Goal: Use online tool/utility: Utilize a website feature to perform a specific function

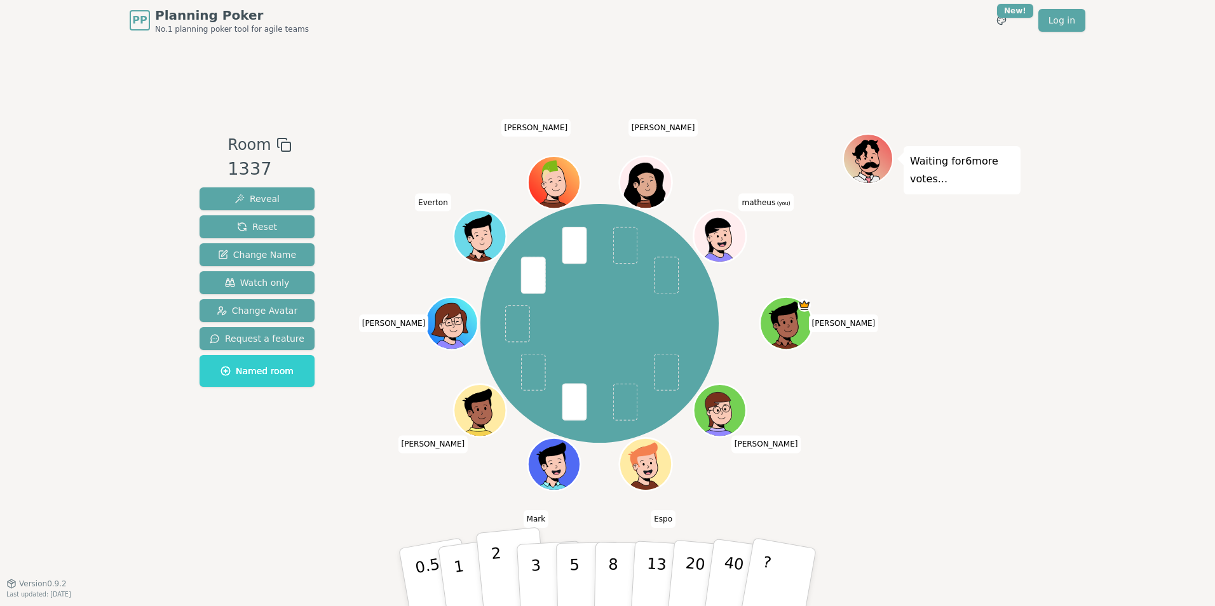
click at [498, 568] on p "2" at bounding box center [498, 578] width 17 height 69
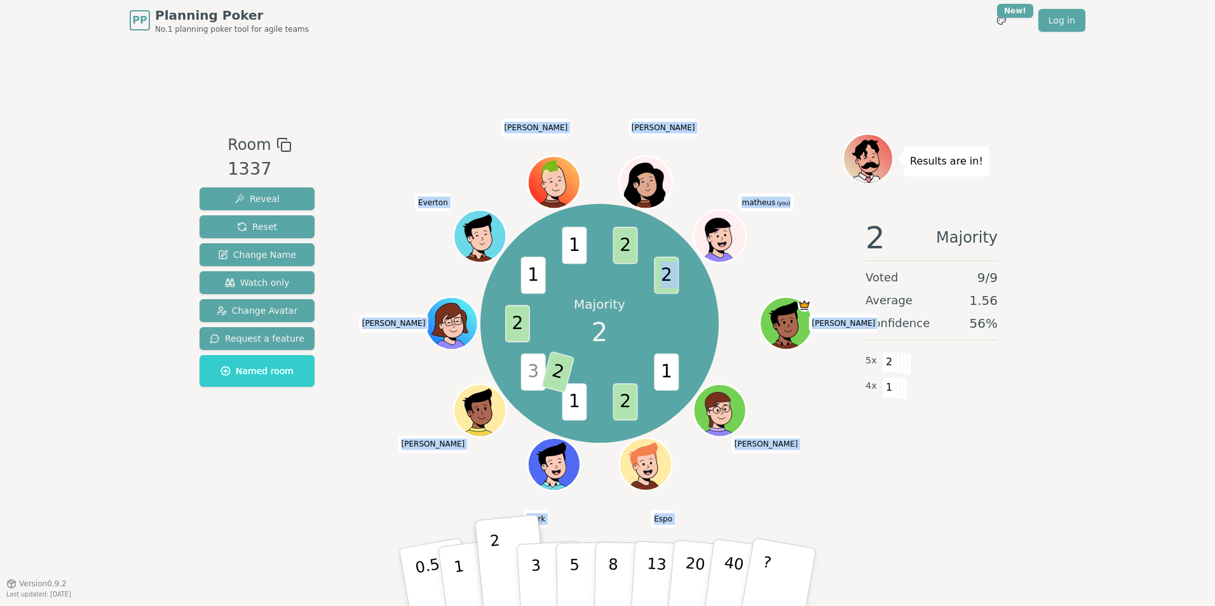
drag, startPoint x: 665, startPoint y: 279, endPoint x: 679, endPoint y: 281, distance: 14.1
click at [679, 281] on div "Majority 2 1 2 1 3 2 2 1 1 2 2 [PERSON_NAME] [PERSON_NAME] [PERSON_NAME] Everto…" at bounding box center [599, 323] width 239 height 239
drag, startPoint x: 679, startPoint y: 281, endPoint x: 666, endPoint y: 286, distance: 13.7
click at [666, 286] on span "2" at bounding box center [666, 275] width 25 height 37
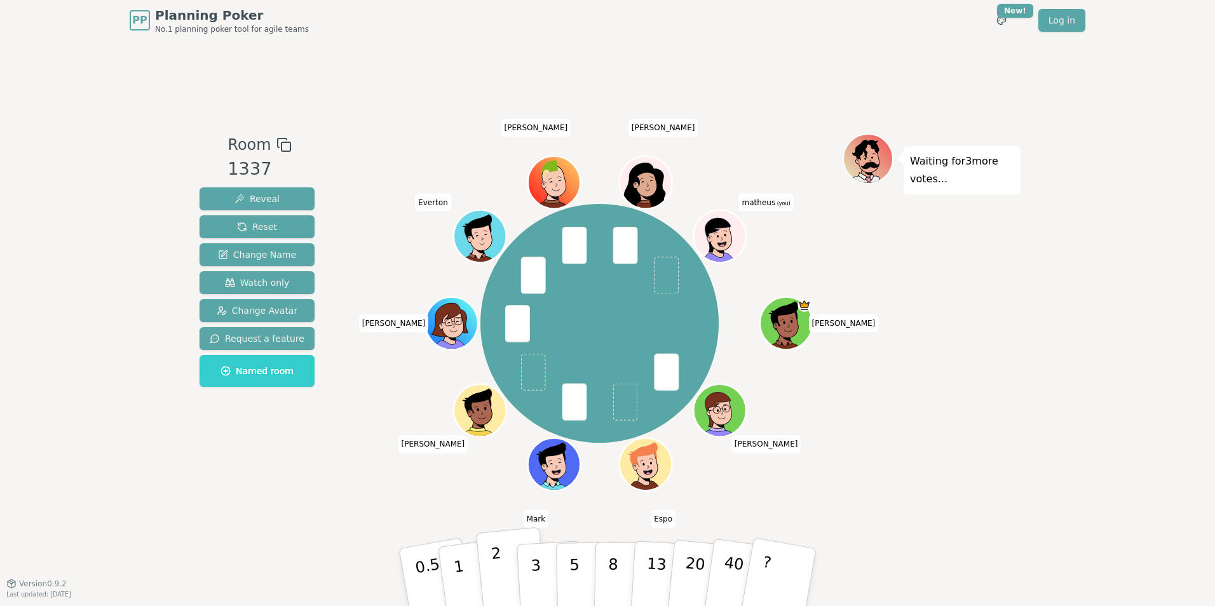
click at [504, 587] on button "2" at bounding box center [512, 577] width 72 height 101
click at [573, 581] on p "5" at bounding box center [574, 577] width 11 height 69
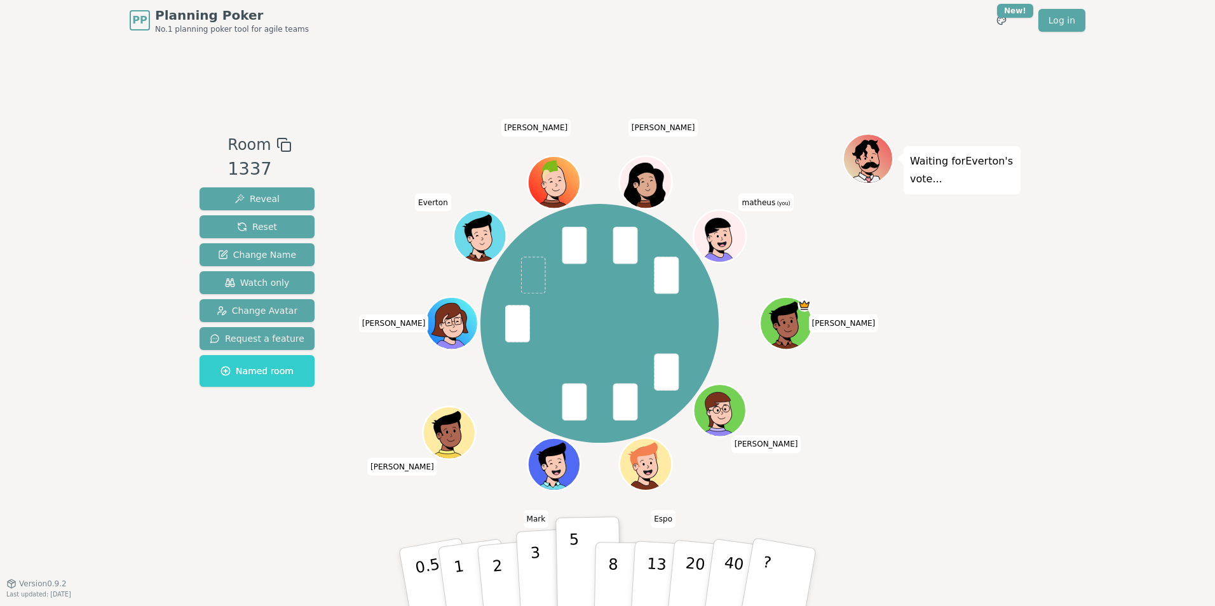
click at [538, 565] on p "3" at bounding box center [537, 578] width 14 height 69
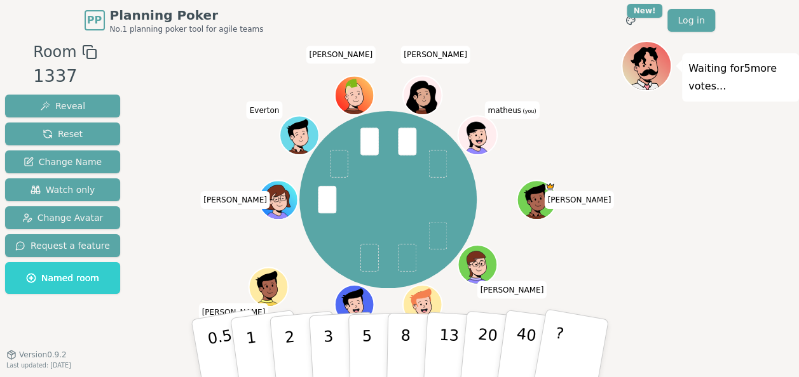
scroll to position [13, 0]
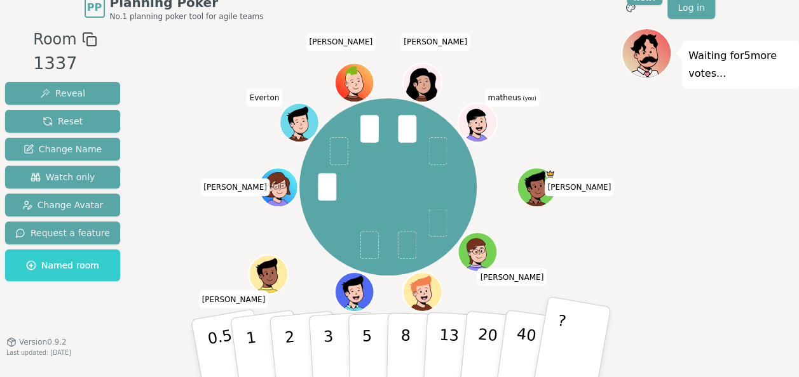
click at [571, 334] on button "?" at bounding box center [570, 348] width 79 height 105
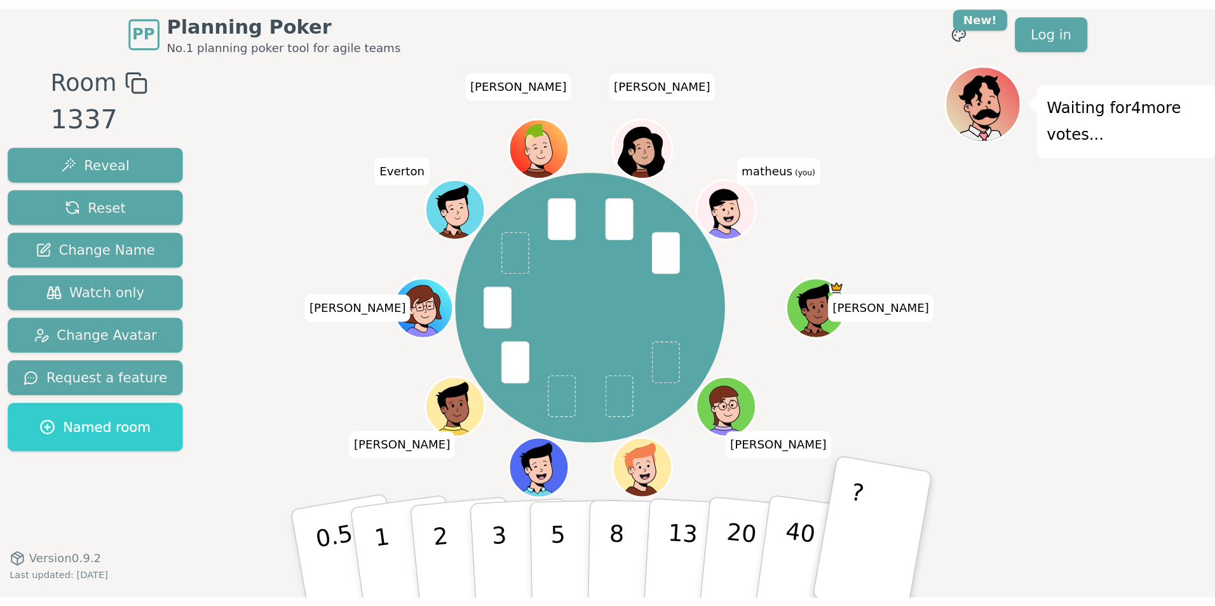
scroll to position [0, 0]
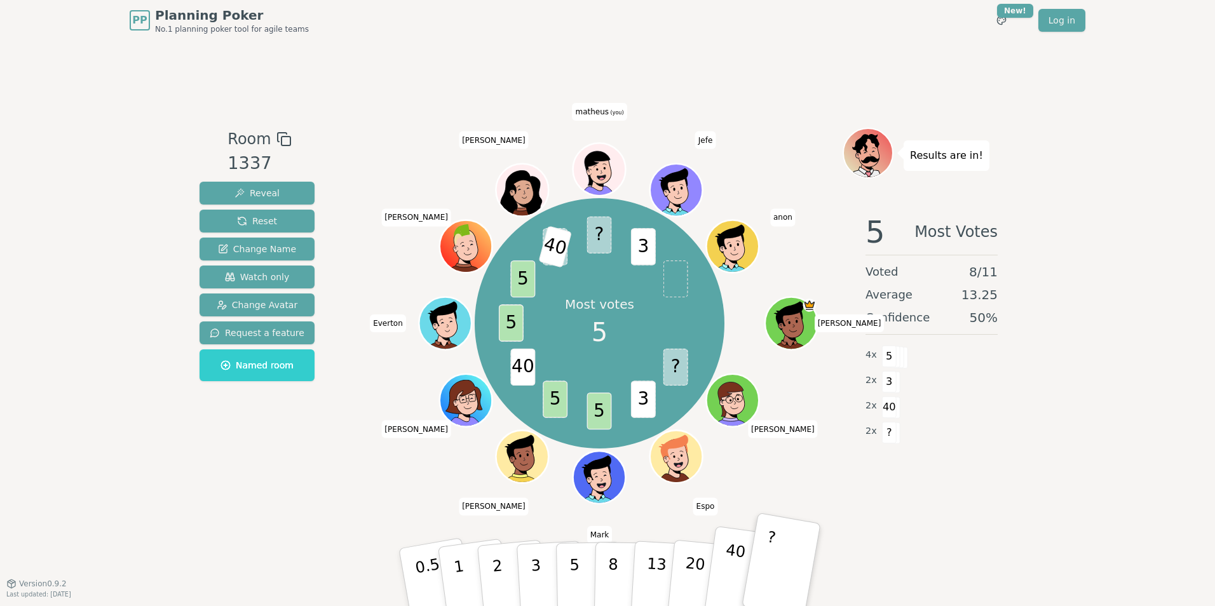
click at [736, 576] on p "40" at bounding box center [732, 576] width 29 height 71
